Goal: Transaction & Acquisition: Purchase product/service

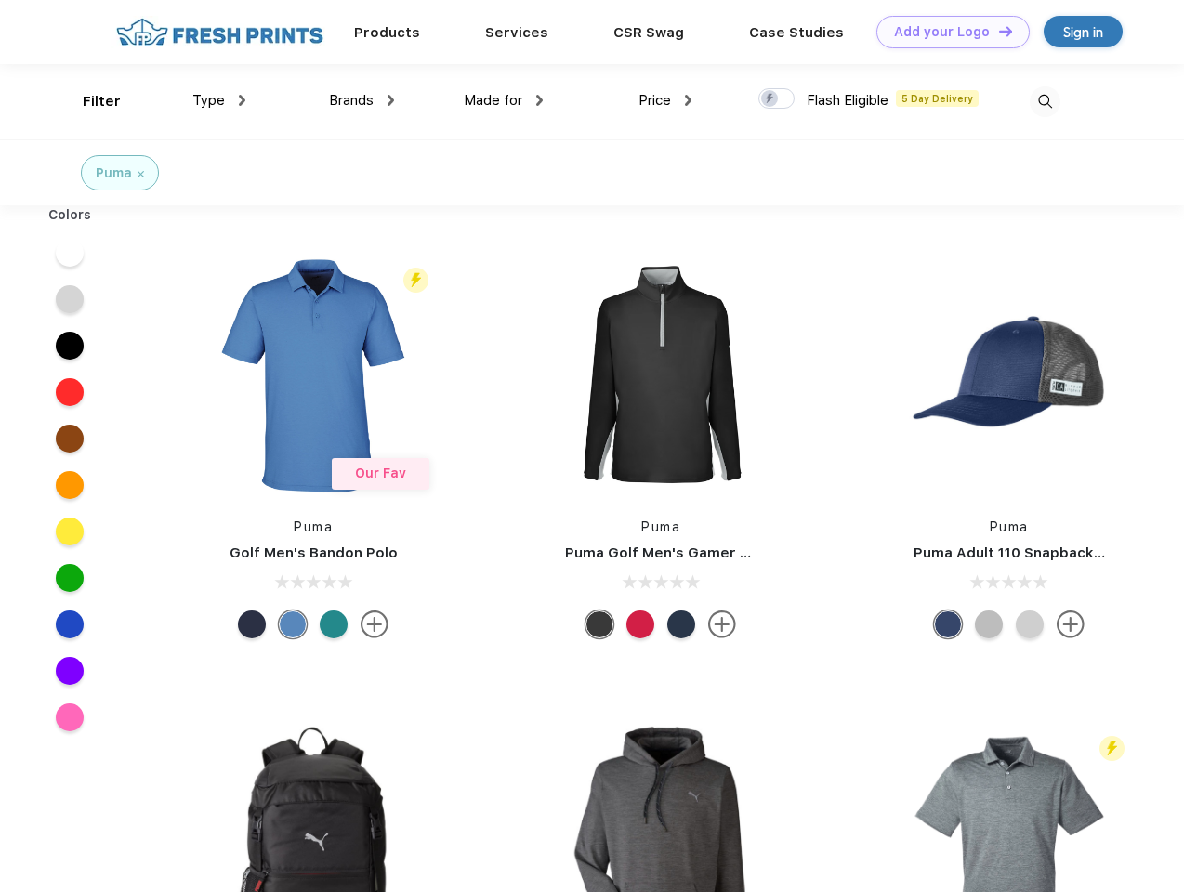
scroll to position [1, 0]
click at [946, 32] on link "Add your Logo Design Tool" at bounding box center [952, 32] width 153 height 33
click at [0, 0] on div "Design Tool" at bounding box center [0, 0] width 0 height 0
click at [997, 31] on link "Add your Logo Design Tool" at bounding box center [952, 32] width 153 height 33
click at [89, 101] on div "Filter" at bounding box center [102, 101] width 38 height 21
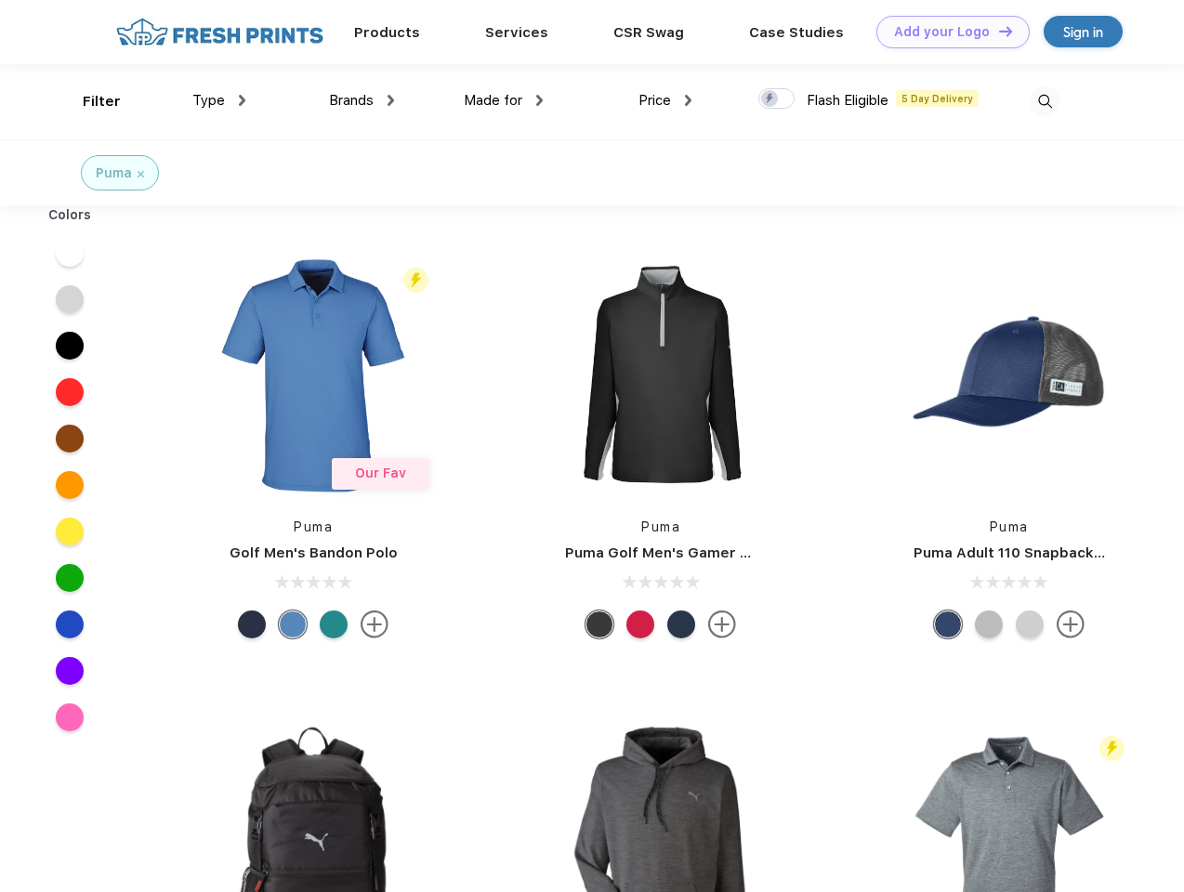
click at [219, 100] on span "Type" at bounding box center [208, 100] width 33 height 17
click at [361, 100] on span "Brands" at bounding box center [351, 100] width 45 height 17
click at [504, 100] on span "Made for" at bounding box center [493, 100] width 59 height 17
click at [665, 100] on span "Price" at bounding box center [654, 100] width 33 height 17
click at [777, 99] on div at bounding box center [776, 98] width 36 height 20
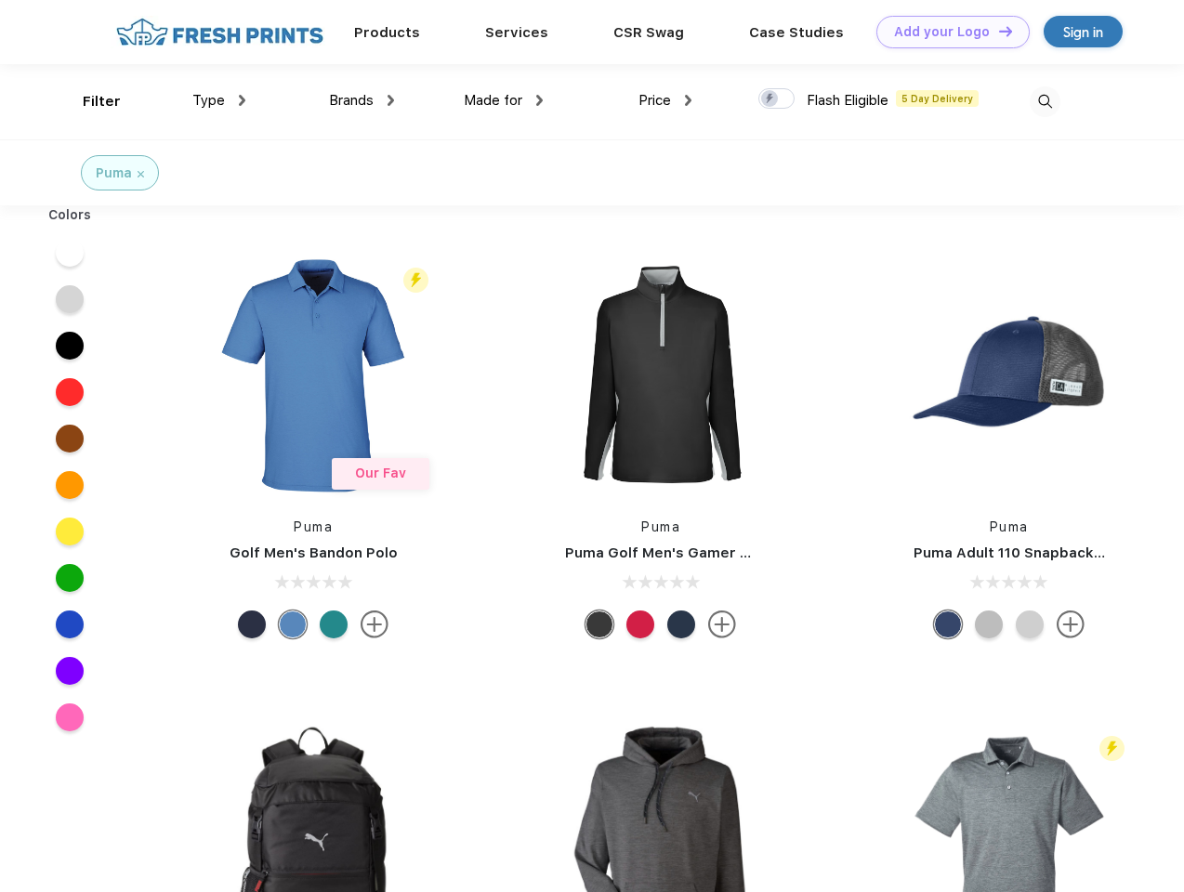
click at [770, 99] on input "checkbox" at bounding box center [764, 93] width 12 height 12
click at [1044, 101] on img at bounding box center [1044, 101] width 31 height 31
